Goal: Find specific page/section: Find specific page/section

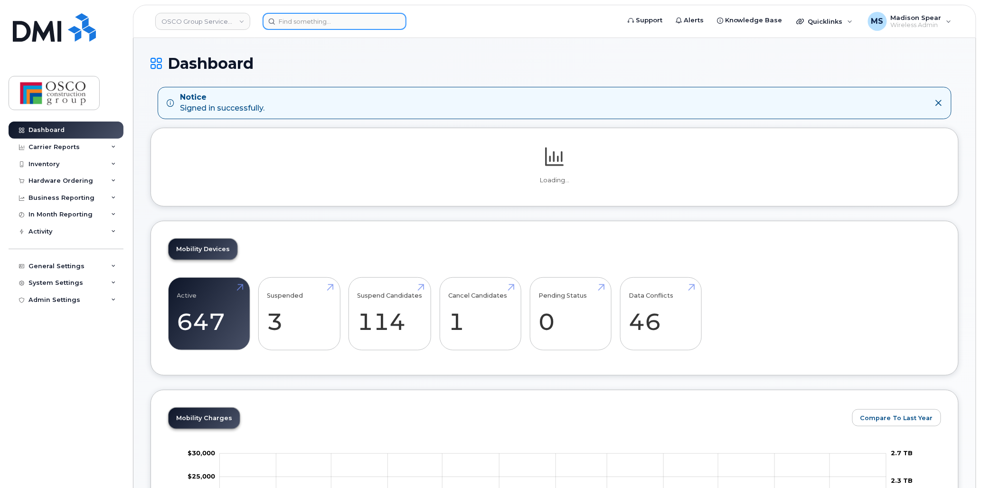
click at [283, 22] on input at bounding box center [335, 21] width 144 height 17
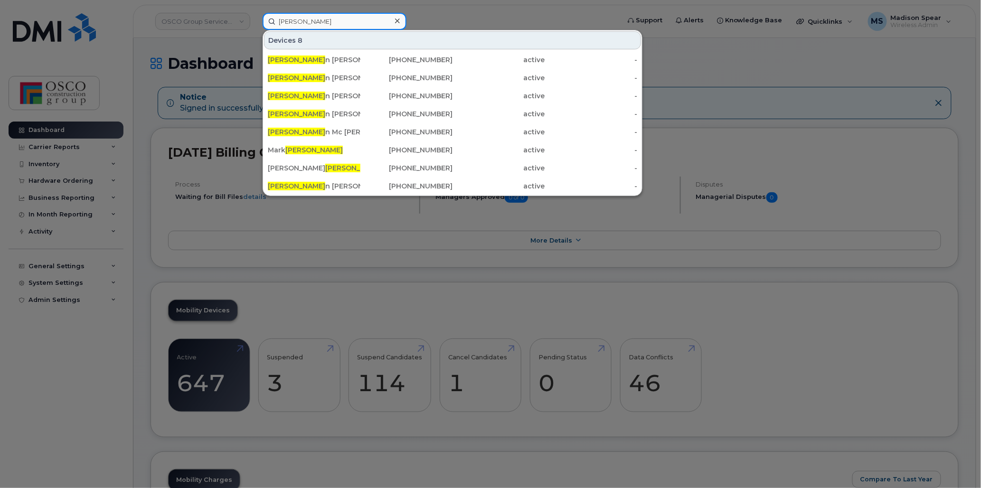
type input "shaw"
click at [293, 168] on div "Kristen Shaw" at bounding box center [314, 167] width 93 height 9
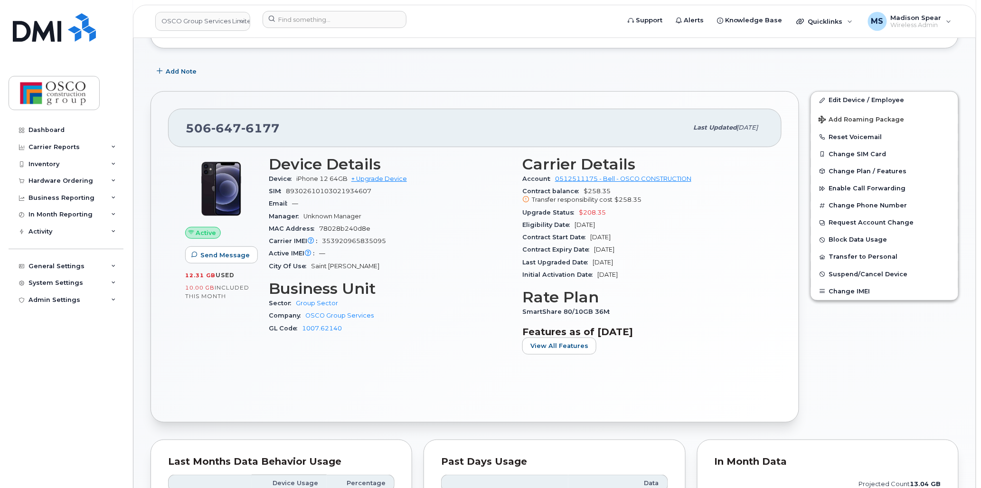
scroll to position [105, 0]
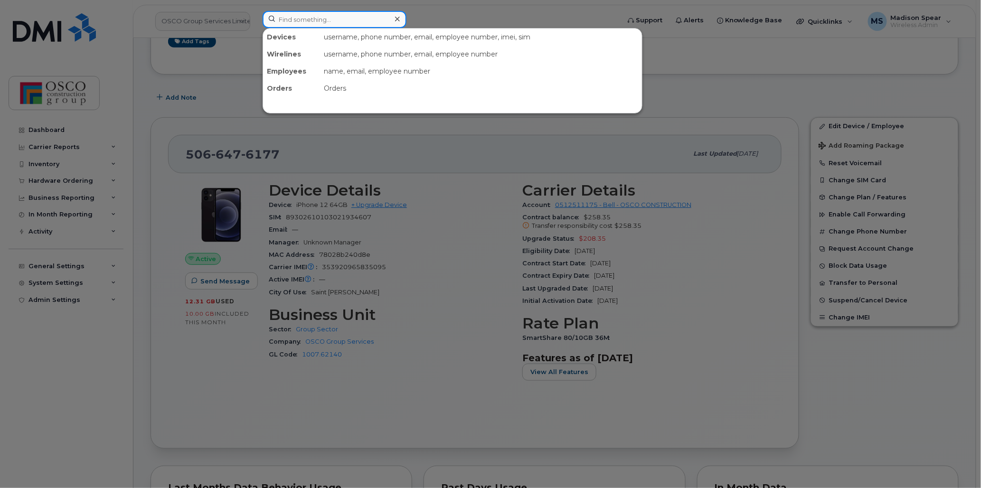
click at [308, 18] on input at bounding box center [335, 19] width 144 height 17
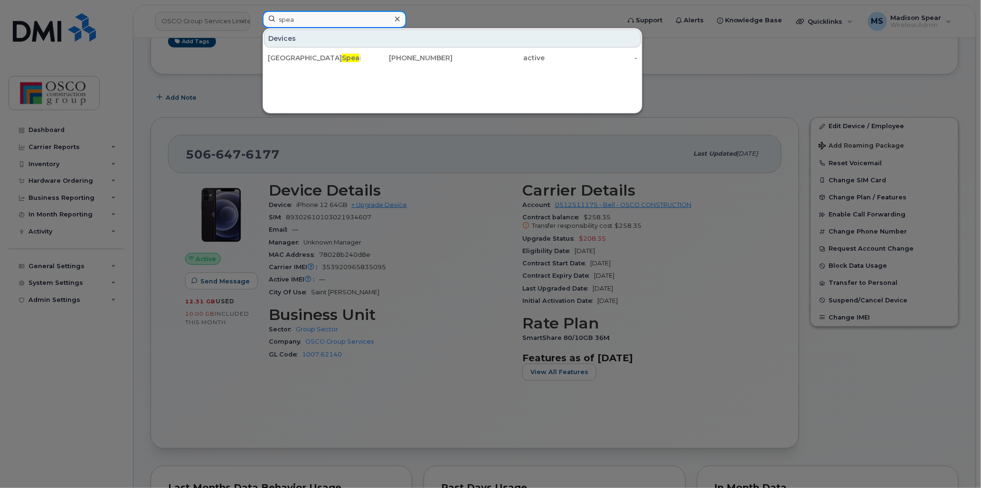
type input "spea"
click at [310, 54] on div "Madison Spea r" at bounding box center [314, 57] width 93 height 9
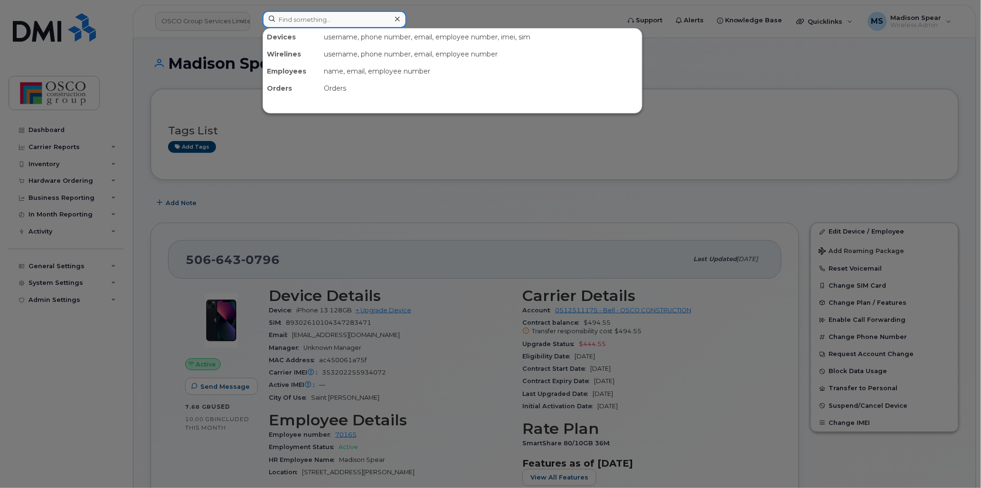
click at [321, 18] on input at bounding box center [335, 19] width 144 height 17
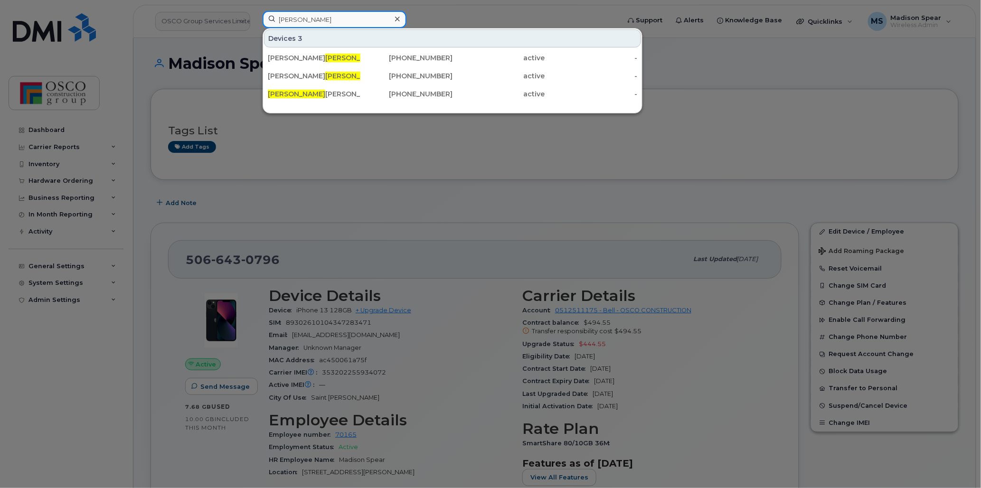
type input "thom"
click at [311, 54] on div "Chris Thom pson" at bounding box center [314, 57] width 93 height 9
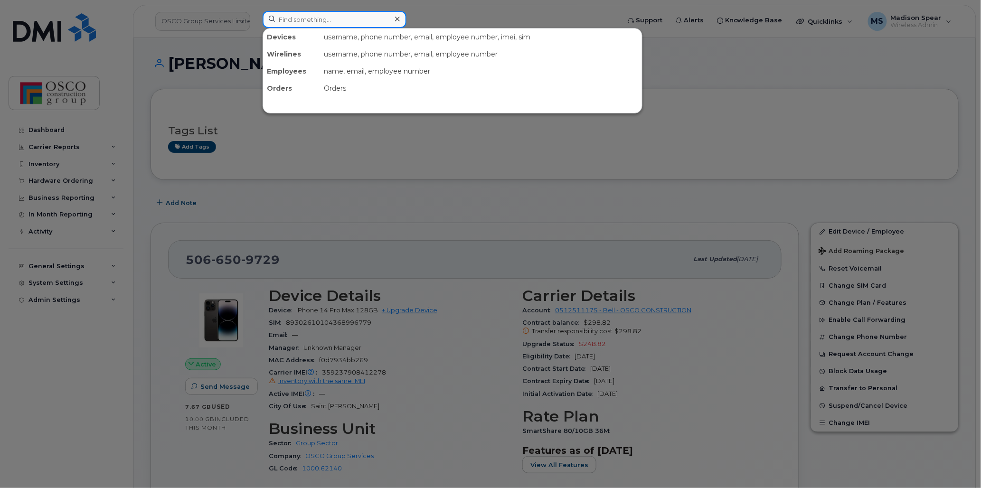
click at [283, 19] on input at bounding box center [335, 19] width 144 height 17
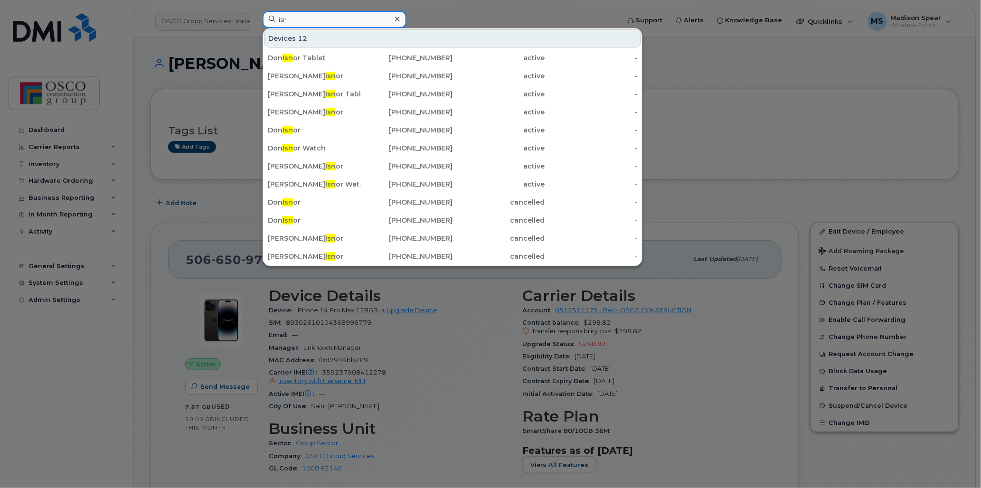
type input "isn"
click at [325, 162] on span "Isn" at bounding box center [330, 166] width 10 height 9
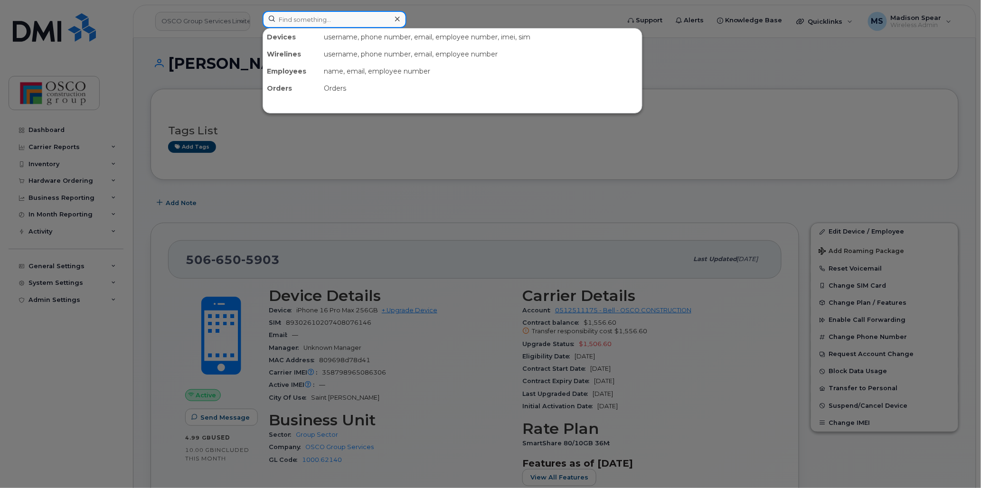
click at [299, 24] on input at bounding box center [335, 19] width 144 height 17
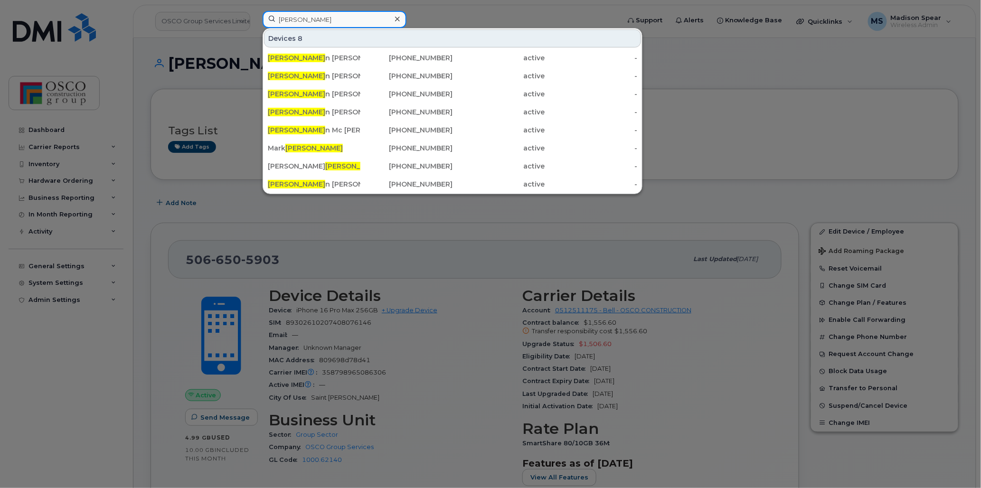
type input "shaw"
click at [325, 168] on span "Shaw" at bounding box center [353, 166] width 57 height 9
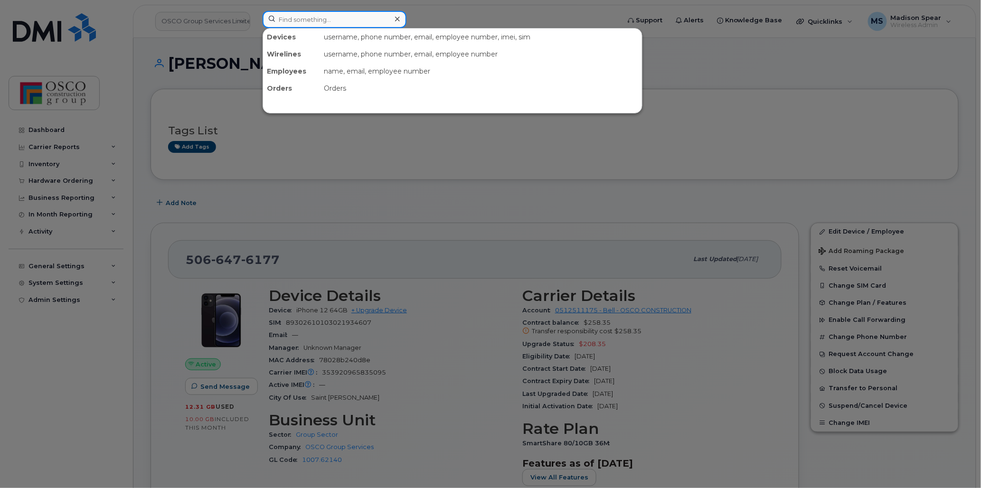
click at [326, 20] on input at bounding box center [335, 19] width 144 height 17
click at [167, 218] on div at bounding box center [490, 244] width 981 height 488
click at [287, 26] on input at bounding box center [335, 19] width 144 height 17
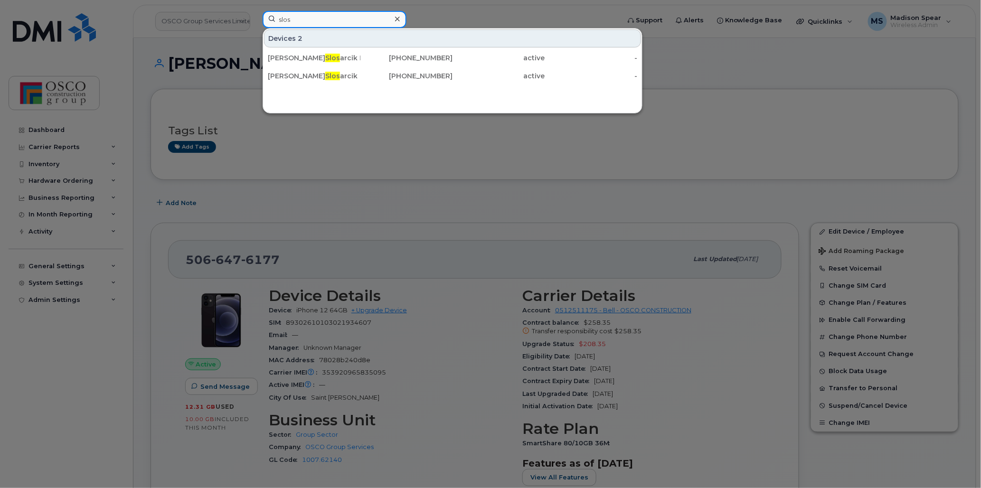
type input "slos"
click at [302, 72] on div "Paul Slos arcik" at bounding box center [314, 75] width 93 height 9
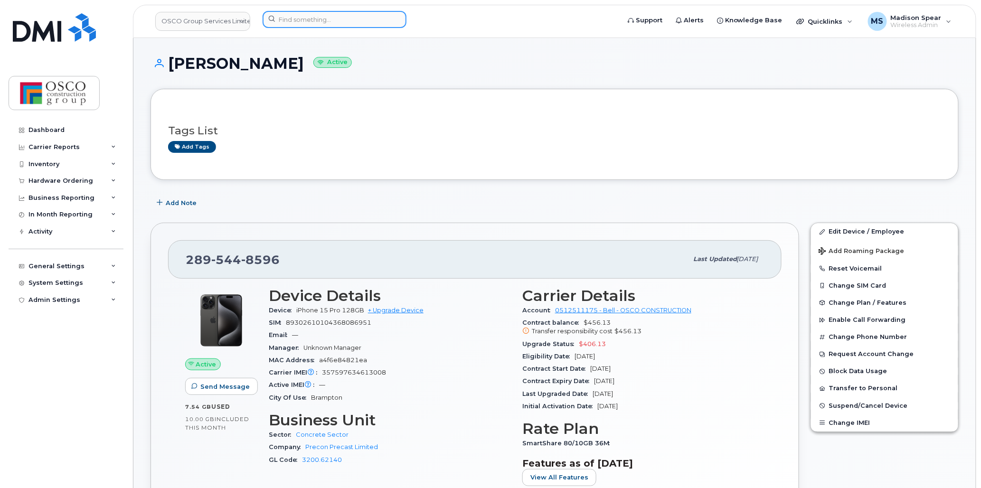
click at [310, 17] on input at bounding box center [335, 19] width 144 height 17
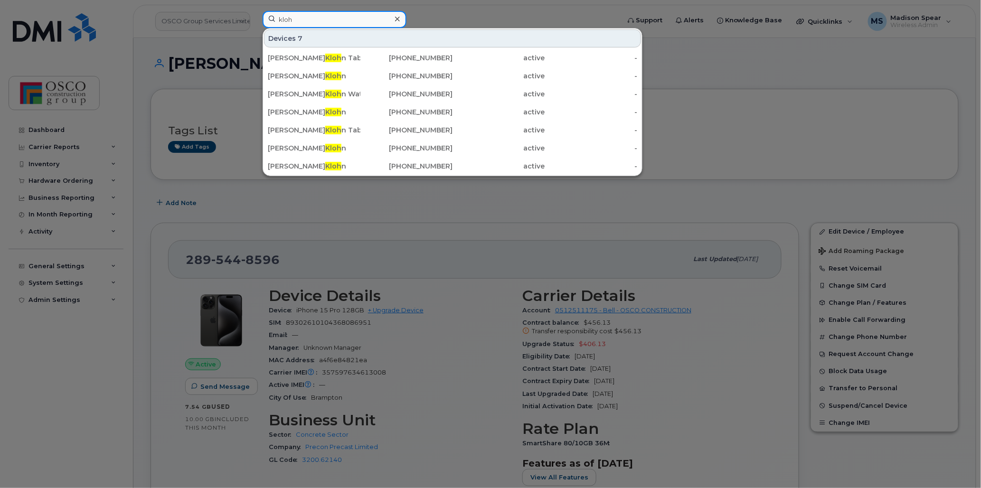
type input "kloh"
click at [292, 150] on div "Hans O Kloh n" at bounding box center [314, 147] width 93 height 9
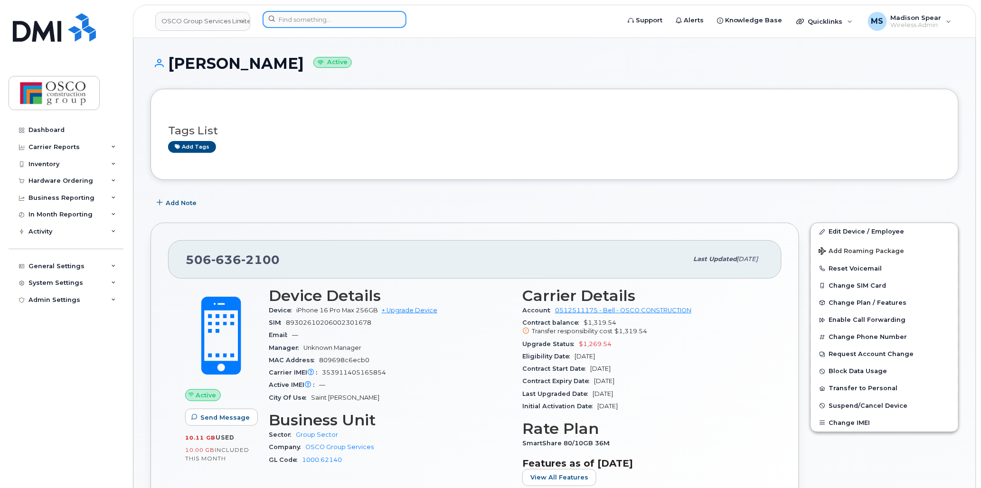
click at [279, 24] on input at bounding box center [335, 19] width 144 height 17
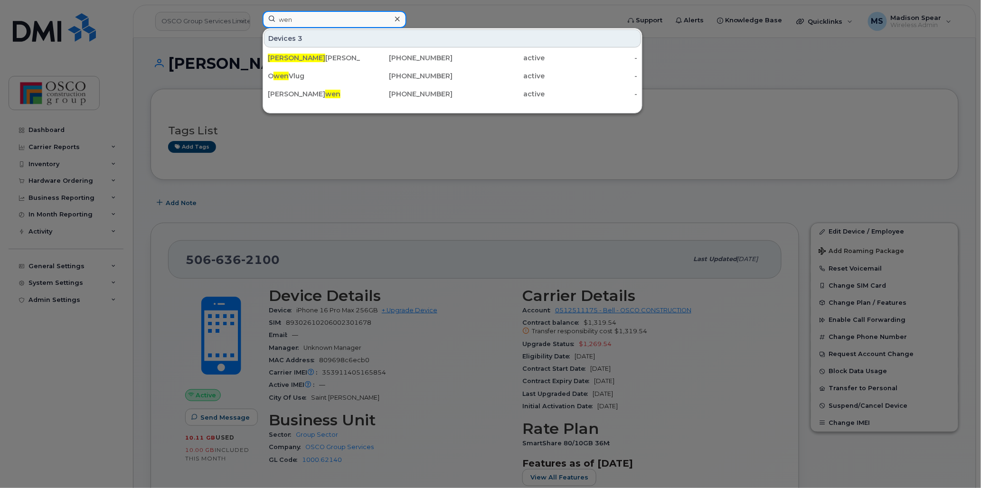
type input "wen"
click at [298, 60] on div "Wen dy Klohn" at bounding box center [314, 57] width 93 height 9
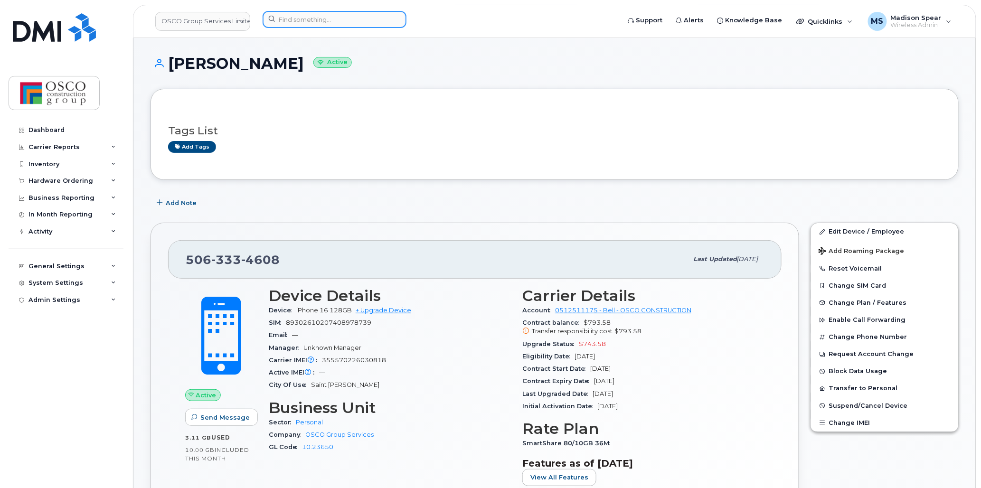
click at [305, 17] on input at bounding box center [335, 19] width 144 height 17
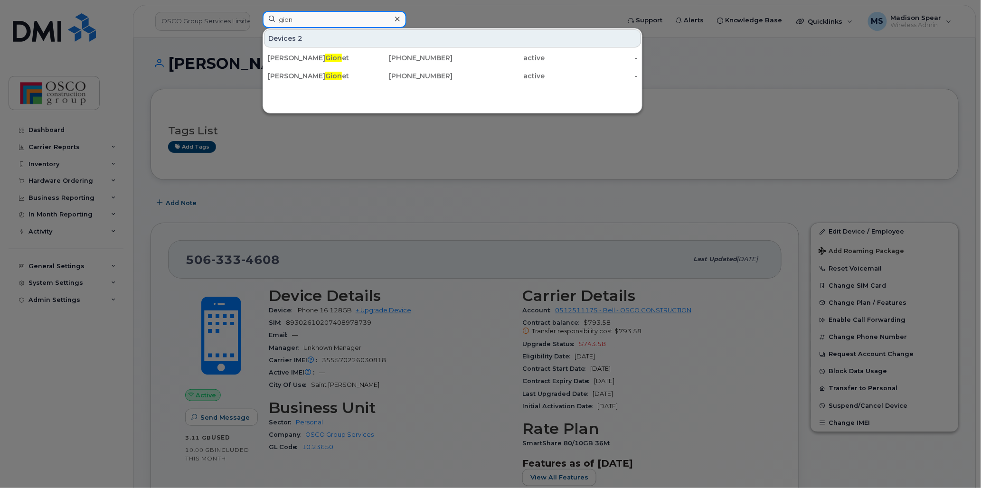
type input "gion"
click at [325, 79] on span "Gion" at bounding box center [333, 76] width 17 height 9
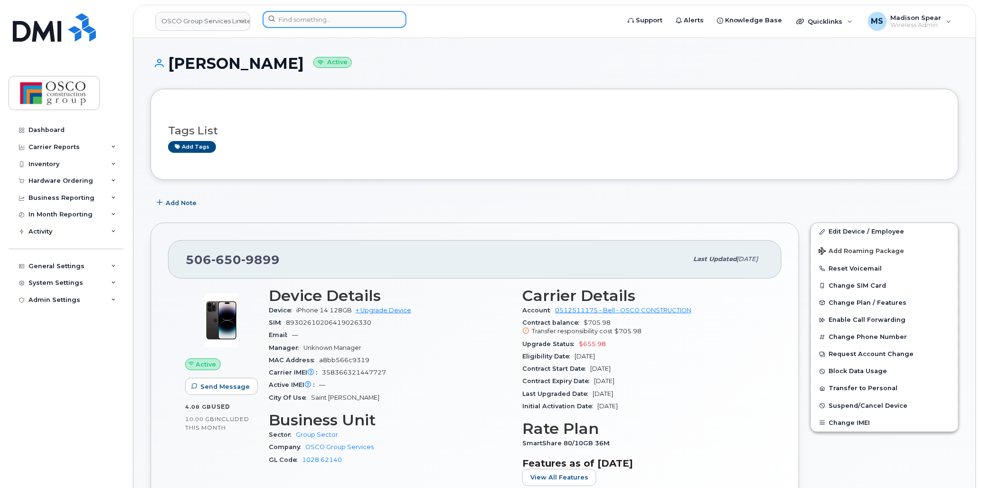
click at [302, 17] on input at bounding box center [335, 19] width 144 height 17
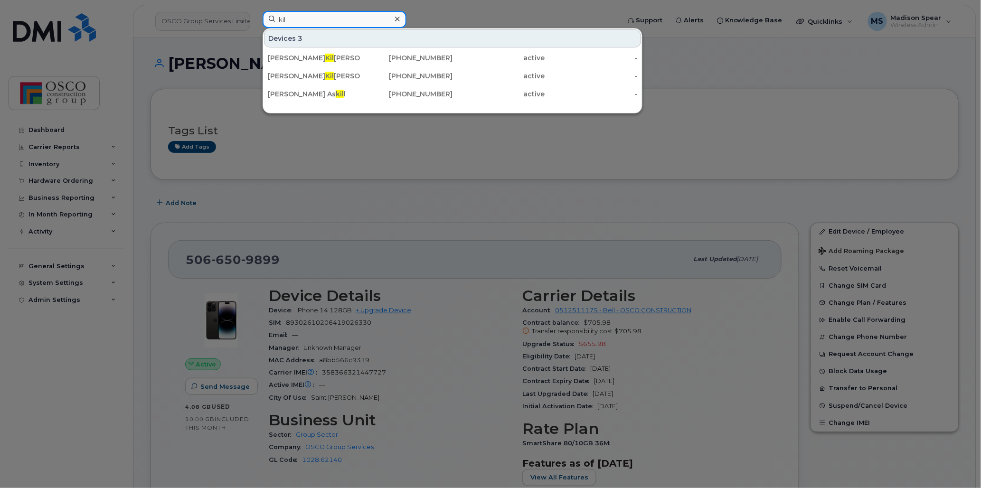
type input "kil"
click at [307, 56] on div "Nick Kil patrick" at bounding box center [314, 57] width 93 height 9
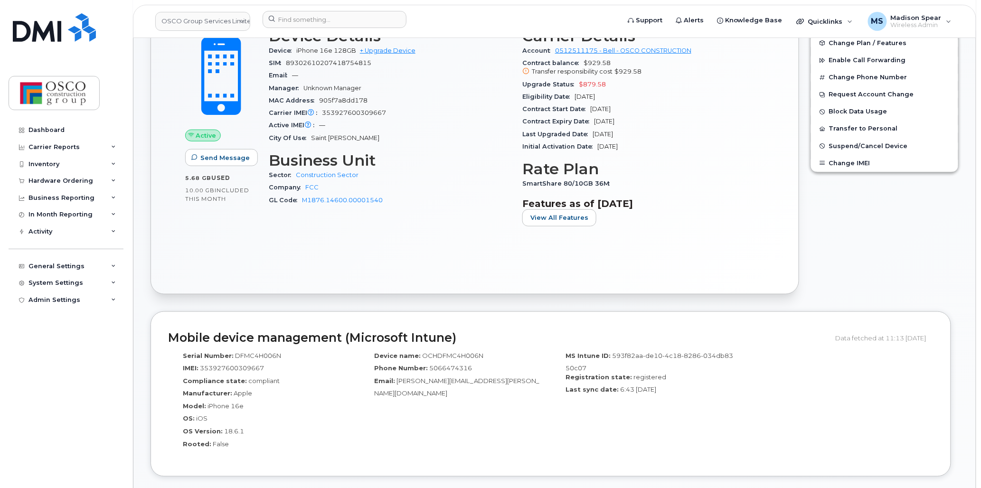
scroll to position [264, 0]
